Goal: Find specific page/section: Find specific page/section

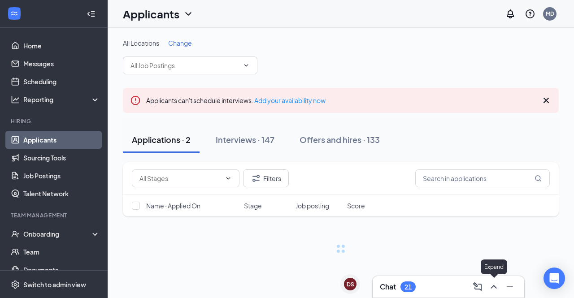
click at [503, 291] on button at bounding box center [510, 287] width 14 height 14
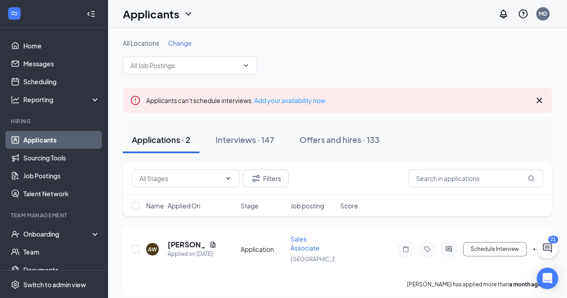
click at [23, 139] on link "Applicants" at bounding box center [61, 140] width 77 height 18
click at [43, 65] on link "Messages" at bounding box center [61, 64] width 77 height 18
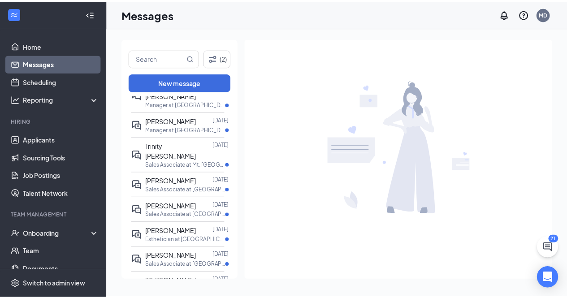
scroll to position [215, 0]
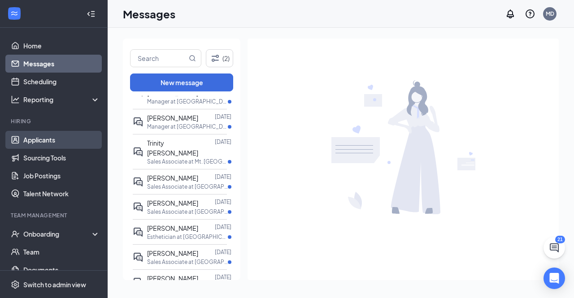
click at [31, 142] on link "Applicants" at bounding box center [61, 140] width 77 height 18
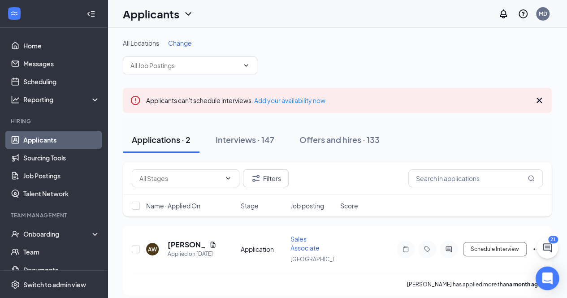
click at [555, 280] on div "Open Intercom Messenger" at bounding box center [548, 279] width 24 height 24
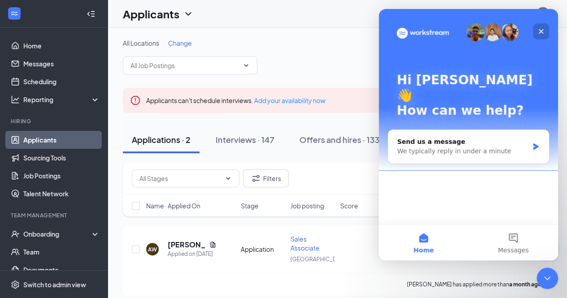
click at [544, 34] on icon "Close" at bounding box center [541, 31] width 7 height 7
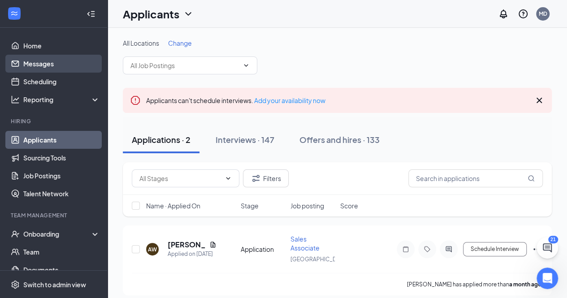
click at [39, 55] on link "Messages" at bounding box center [61, 64] width 77 height 18
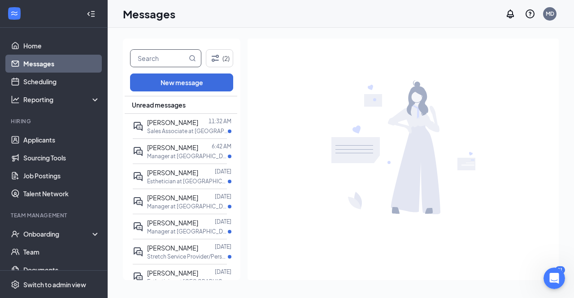
click at [158, 61] on input "text" at bounding box center [158, 58] width 56 height 17
type input "[PERSON_NAME]"
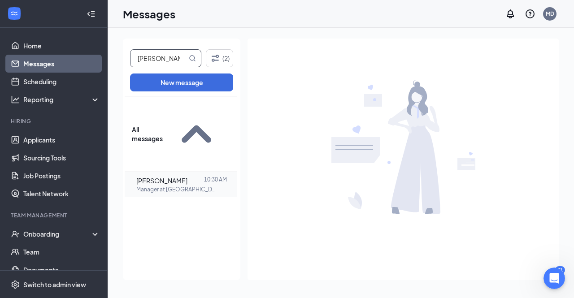
click at [187, 177] on span "[PERSON_NAME]" at bounding box center [161, 181] width 51 height 8
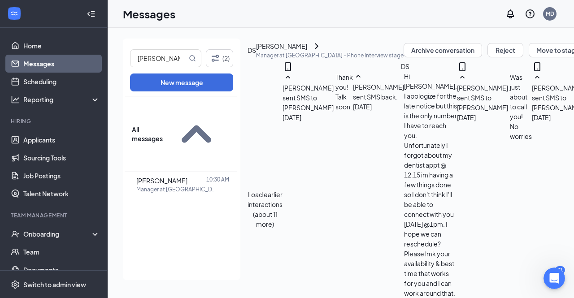
scroll to position [602, 0]
